Goal: Task Accomplishment & Management: Use online tool/utility

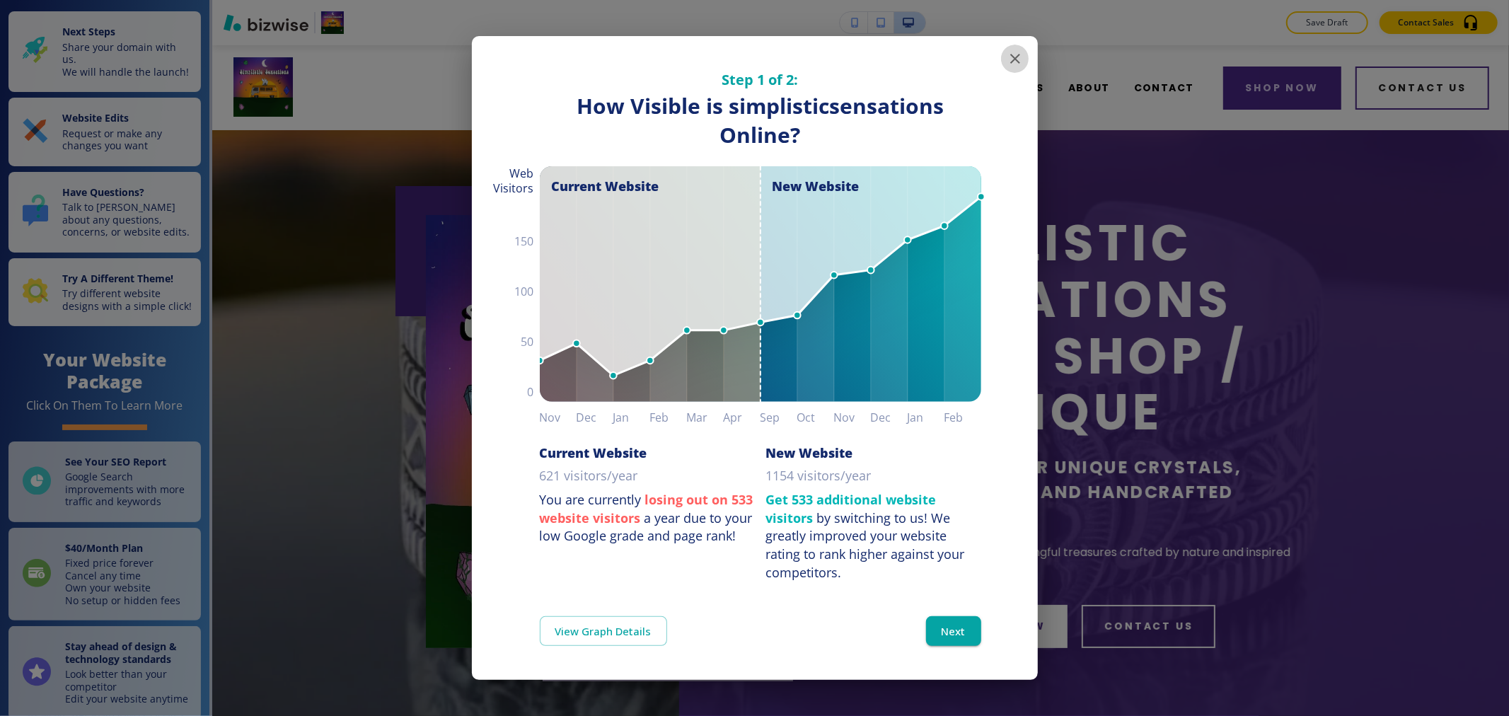
click at [747, 57] on icon "button" at bounding box center [1014, 58] width 17 height 17
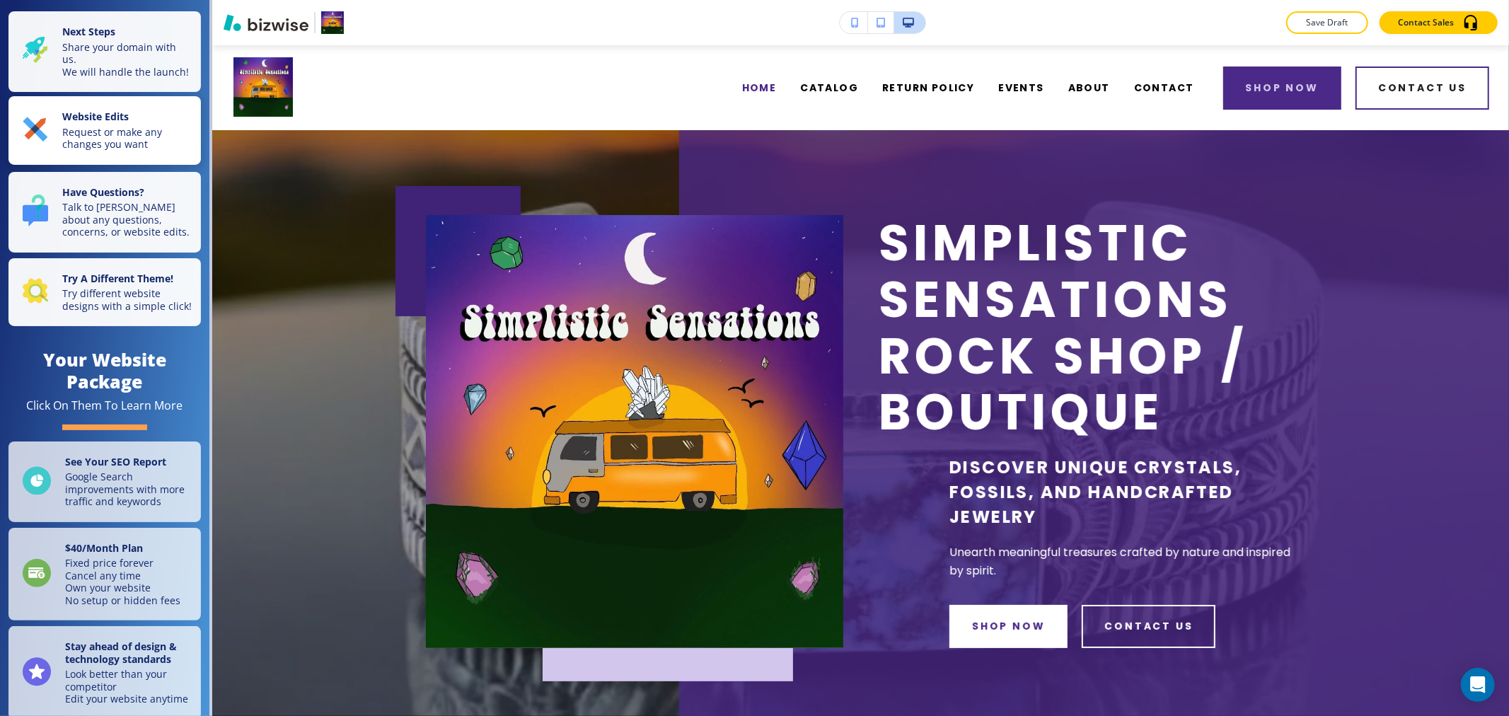
click at [109, 163] on button "Website Edits Request or make any changes you want" at bounding box center [104, 130] width 192 height 69
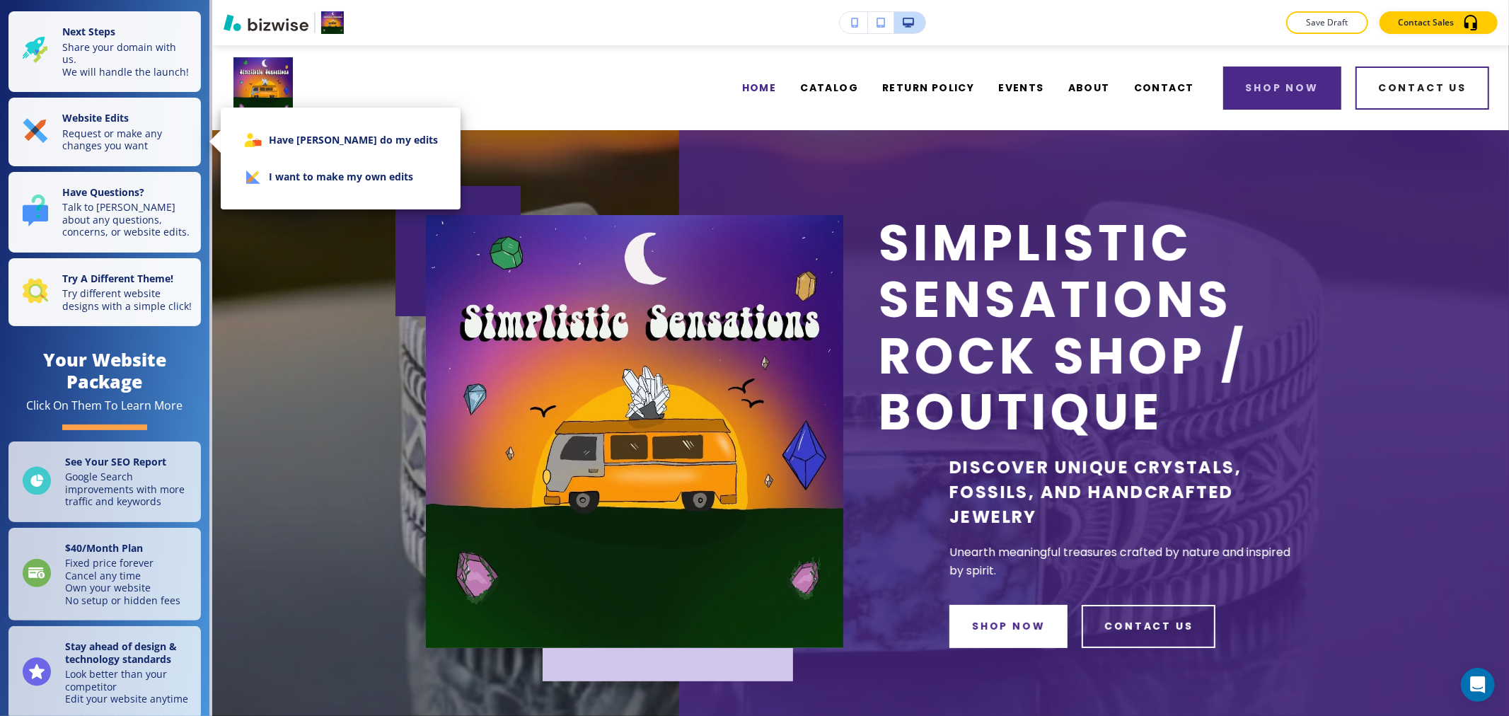
click at [295, 180] on li "I want to make my own edits" at bounding box center [340, 176] width 217 height 37
